Goal: Entertainment & Leisure: Consume media (video, audio)

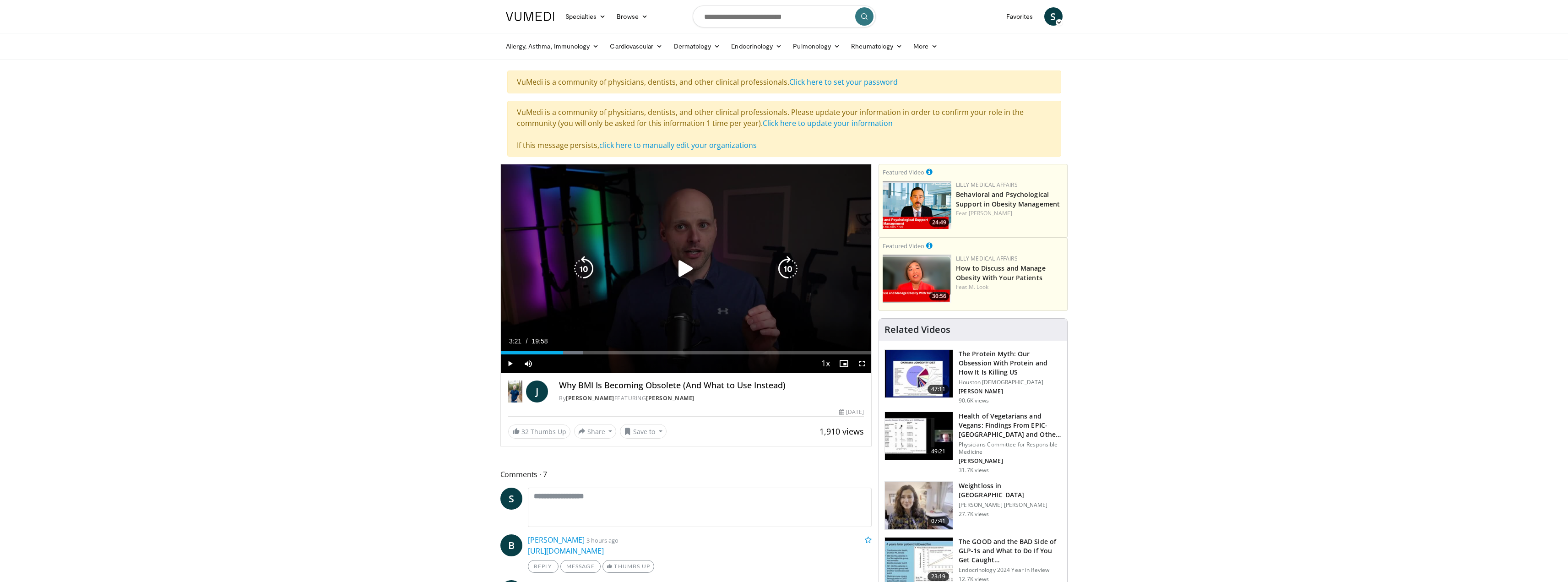
click at [690, 267] on icon "Video Player" at bounding box center [686, 268] width 25 height 25
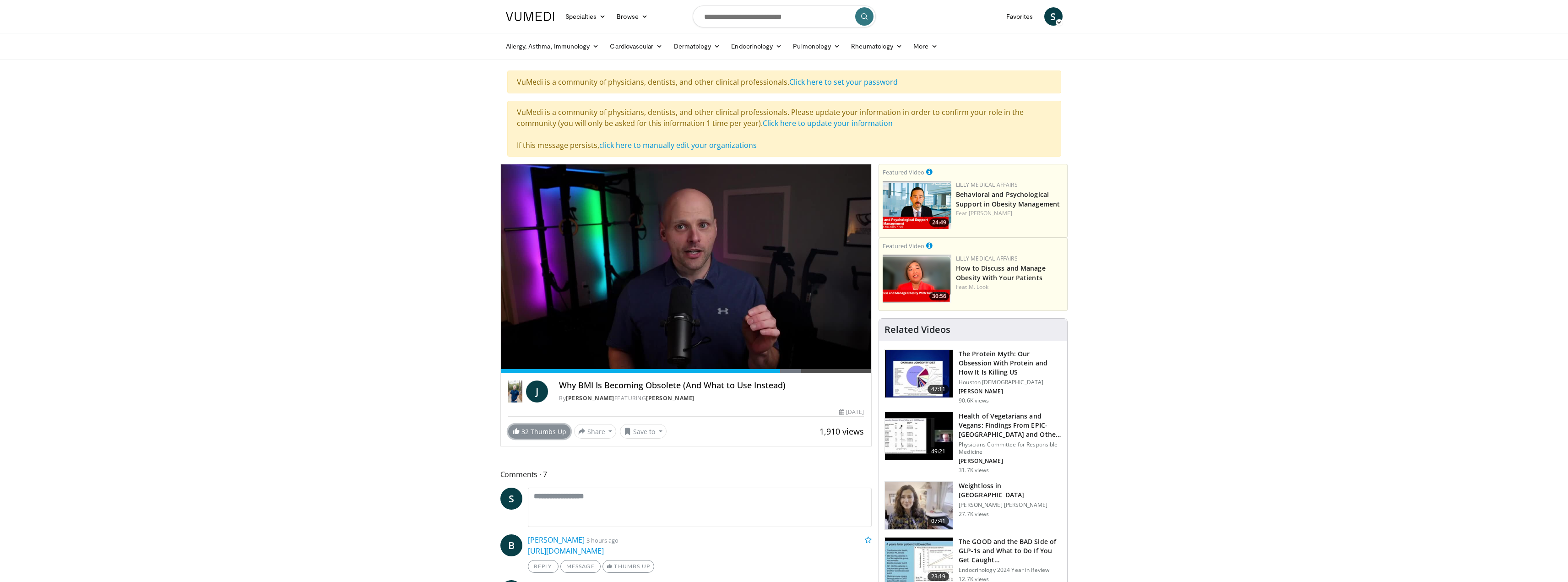
click at [545, 433] on link "32 Thumbs Up" at bounding box center [539, 431] width 62 height 14
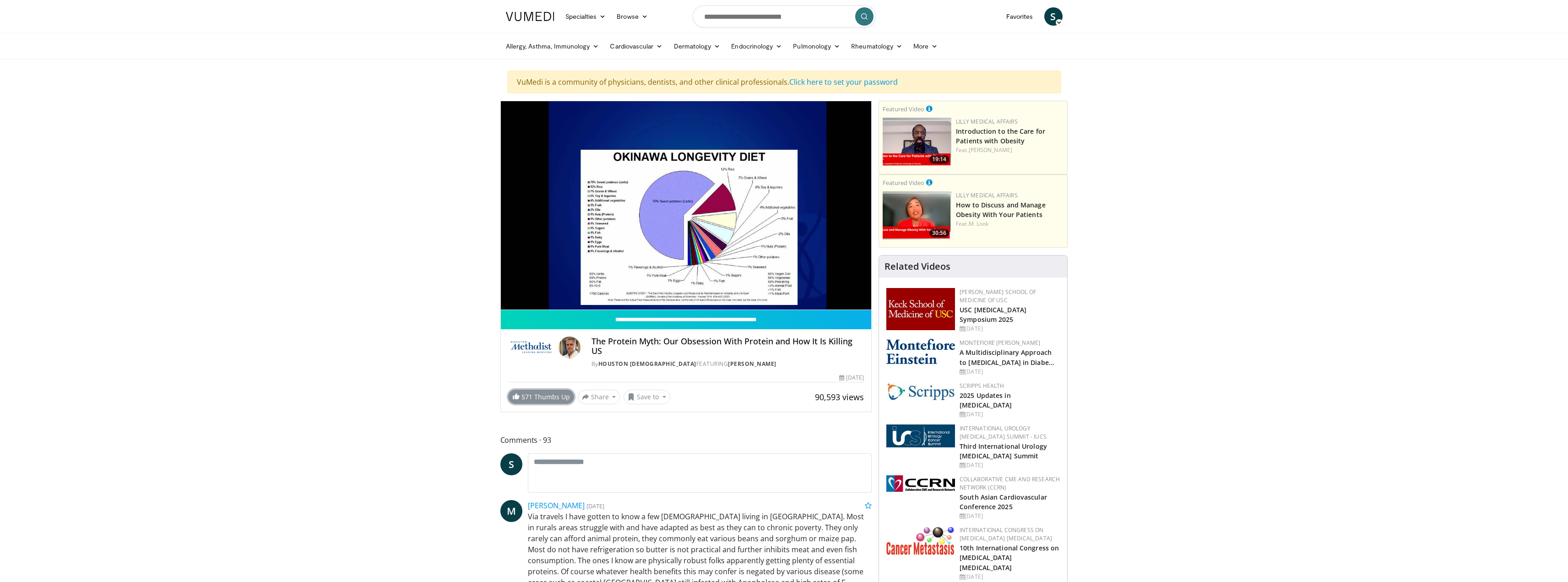
click at [535, 390] on link "571 Thumbs Up" at bounding box center [541, 397] width 66 height 14
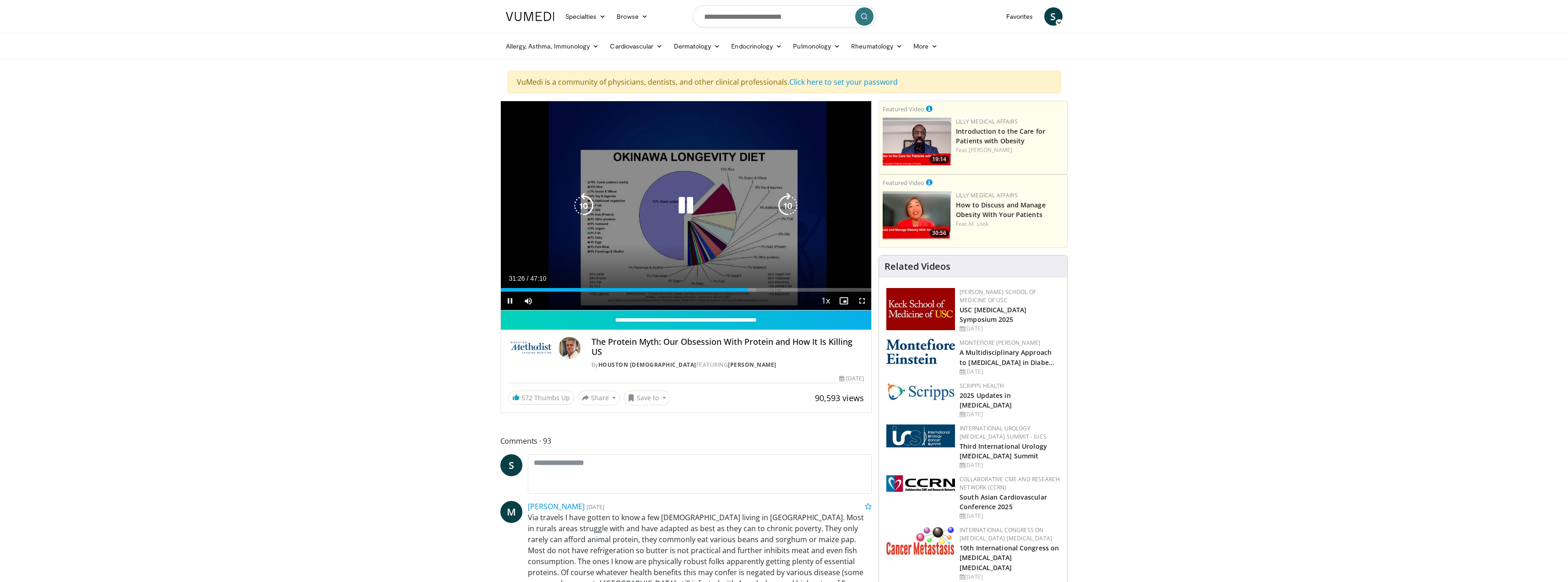
click at [632, 250] on div "10 seconds Tap to unmute" at bounding box center [686, 206] width 371 height 209
